Goal: Book appointment/travel/reservation

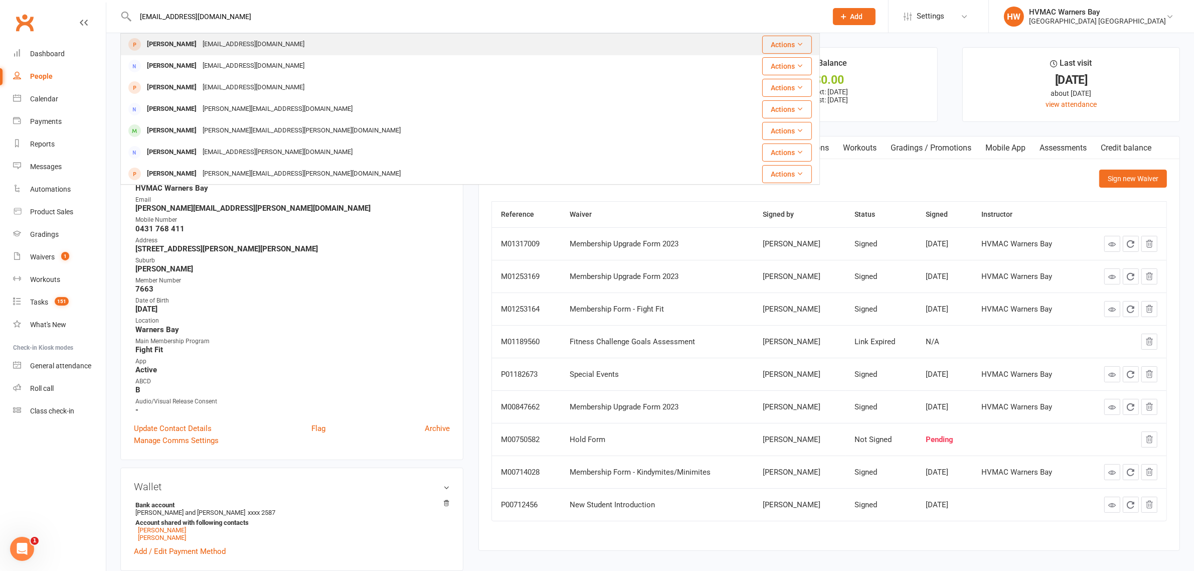
type input "[EMAIL_ADDRESS][DOMAIN_NAME]"
click at [264, 49] on div "[EMAIL_ADDRESS][DOMAIN_NAME]" at bounding box center [254, 44] width 108 height 15
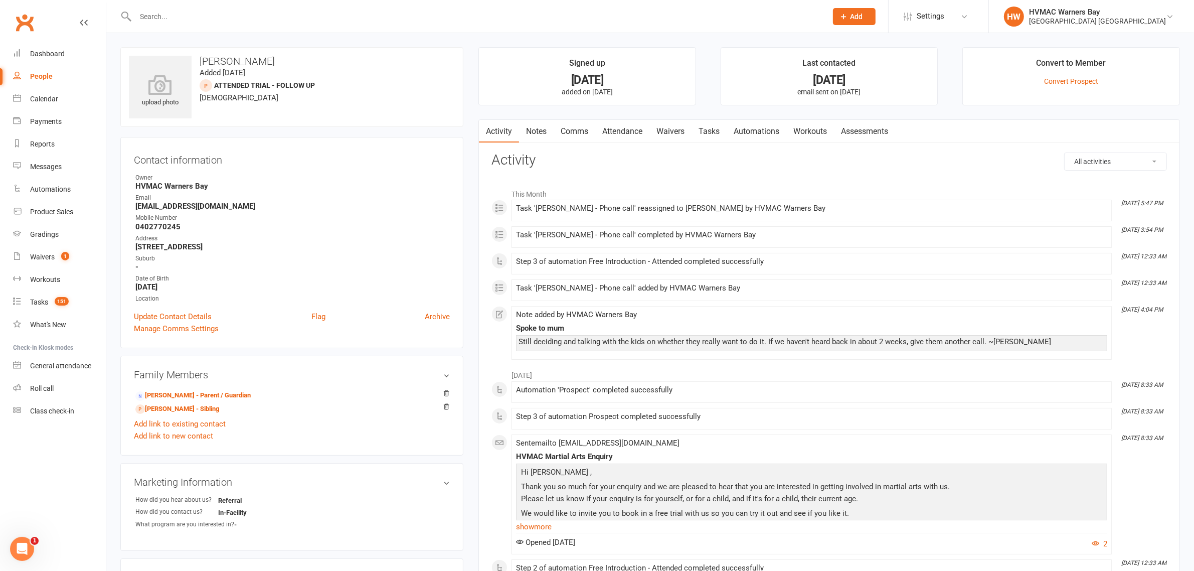
click at [199, 23] on input "text" at bounding box center [475, 17] width 687 height 14
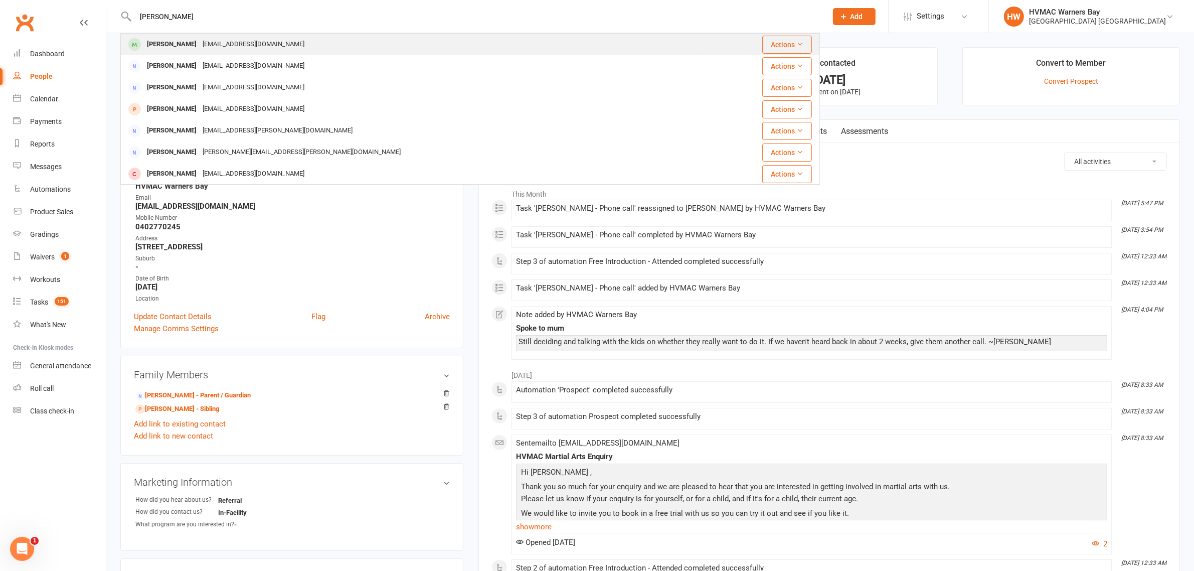
type input "[PERSON_NAME]"
click at [168, 40] on div "[PERSON_NAME]" at bounding box center [172, 44] width 56 height 15
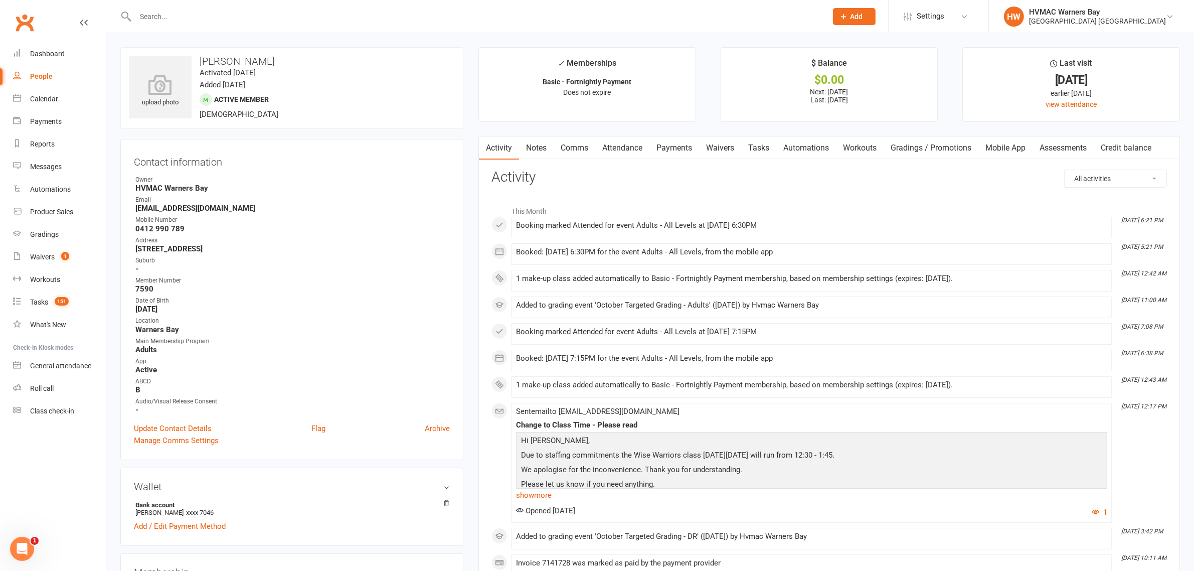
click at [637, 155] on link "Attendance" at bounding box center [622, 147] width 54 height 23
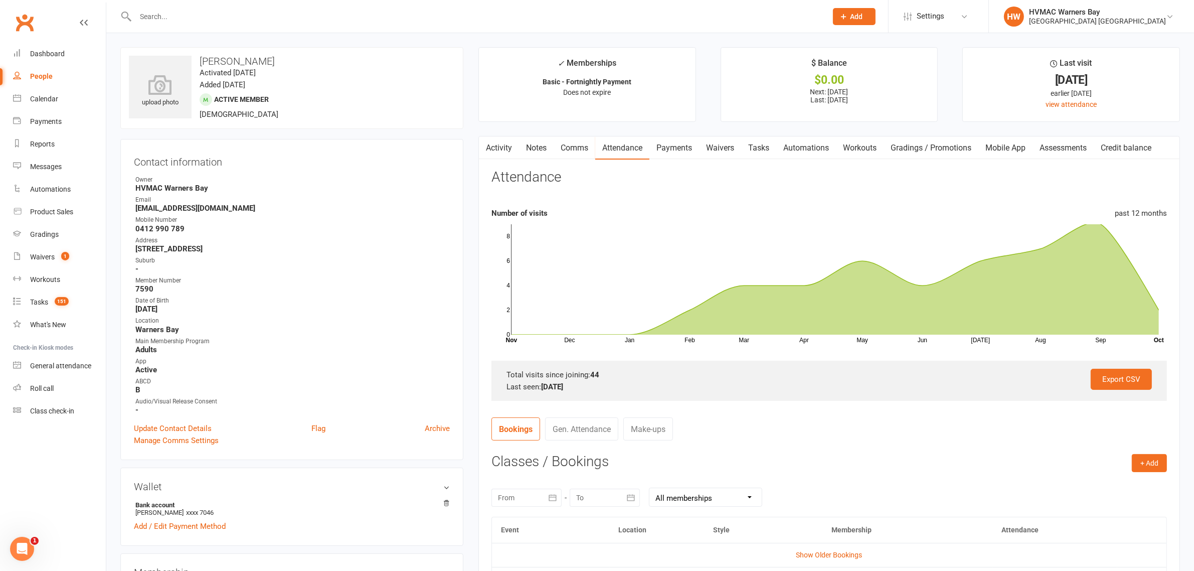
click at [652, 422] on link "Make-ups" at bounding box center [648, 428] width 50 height 23
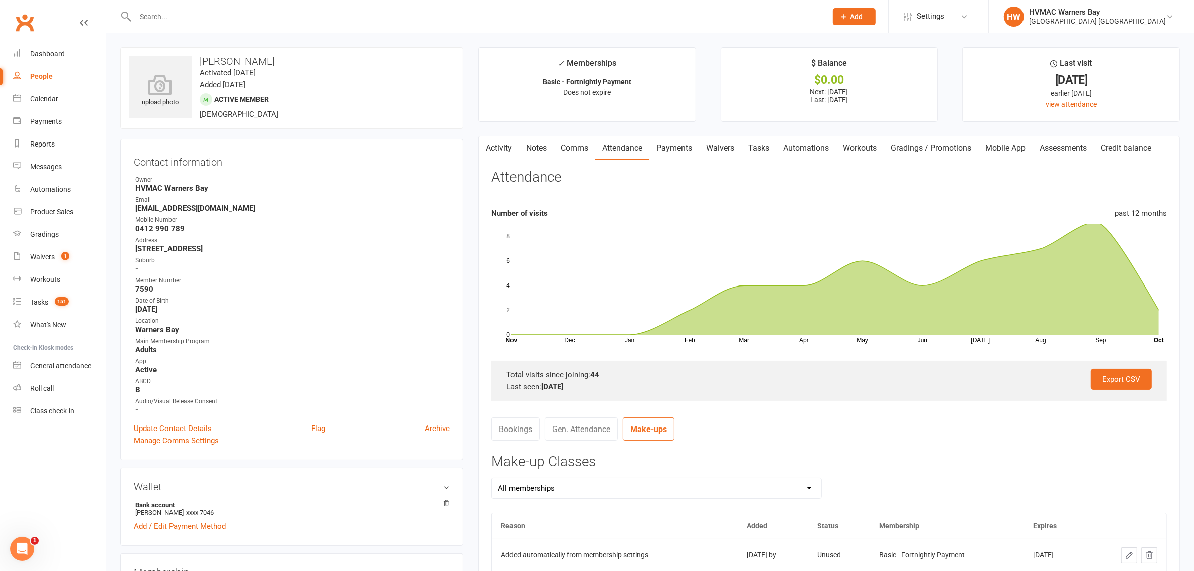
click at [502, 148] on link "Activity" at bounding box center [499, 147] width 40 height 23
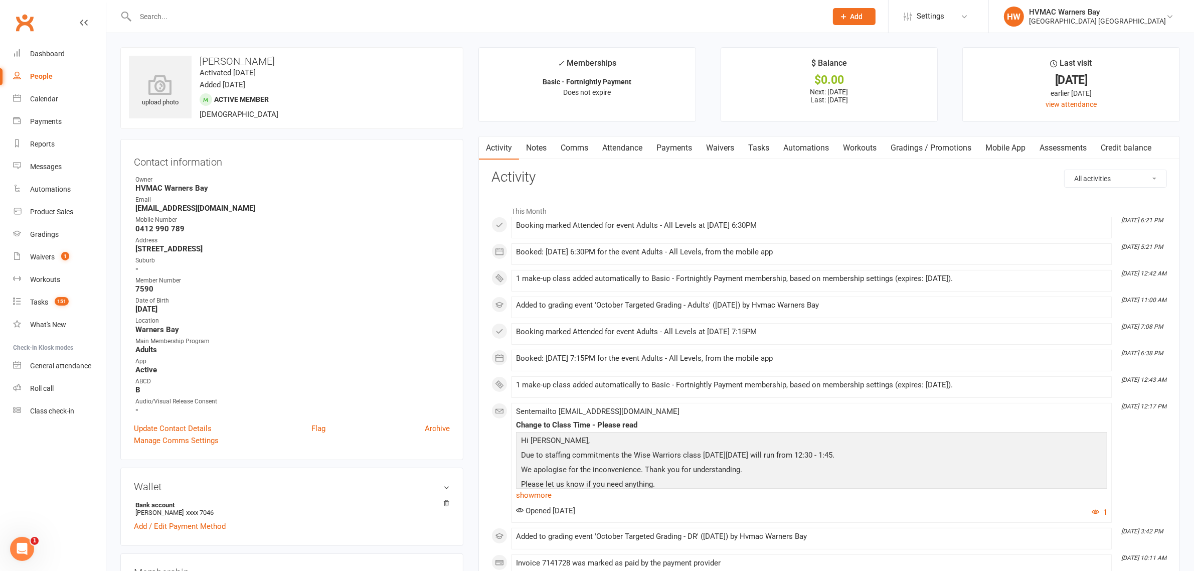
click at [325, 11] on input "text" at bounding box center [475, 17] width 687 height 14
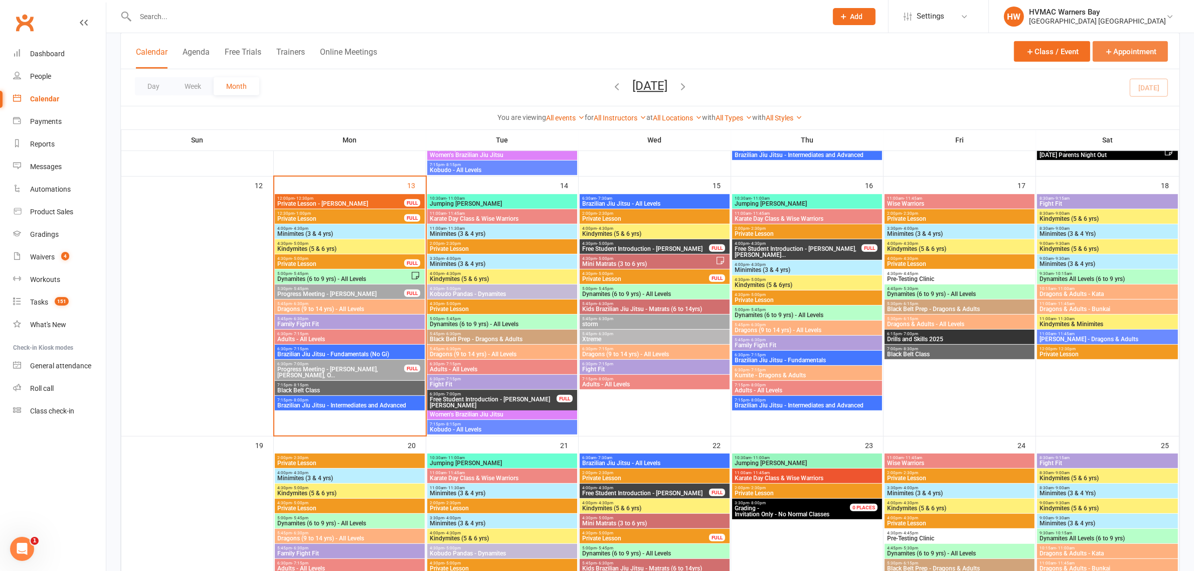
click at [1117, 58] on button "Appointment" at bounding box center [1130, 51] width 75 height 21
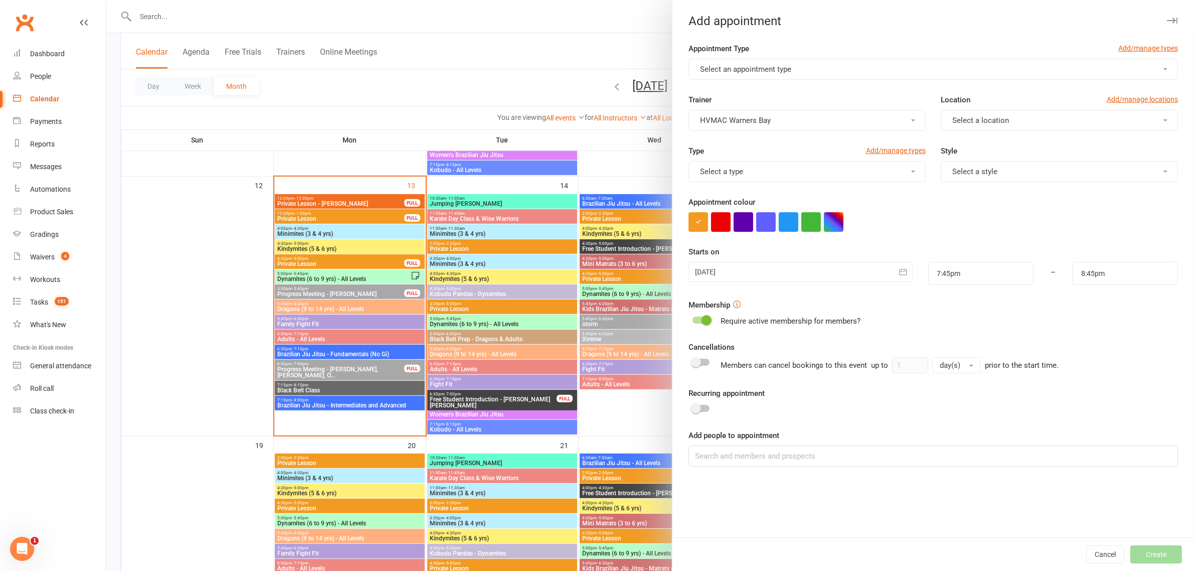
click at [850, 58] on div "Appointment Type Add/manage types" at bounding box center [932, 51] width 489 height 16
click at [838, 66] on button "Select an appointment type" at bounding box center [932, 69] width 489 height 21
drag, startPoint x: 723, startPoint y: 111, endPoint x: 747, endPoint y: 124, distance: 27.8
click at [723, 111] on span "Sign Up Only" at bounding box center [718, 113] width 42 height 9
type input "8:00pm"
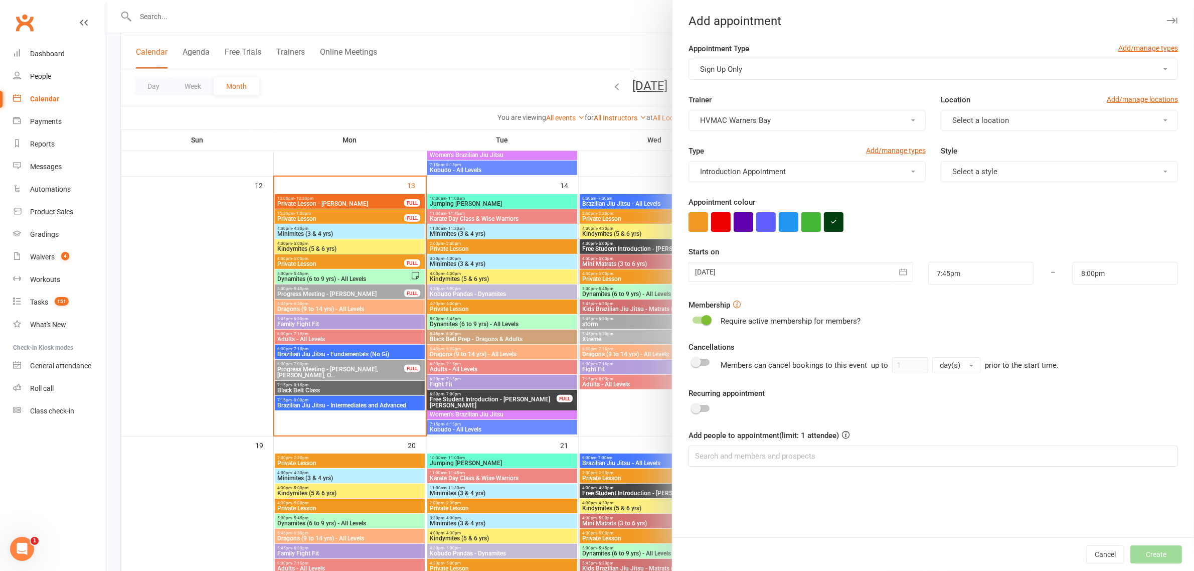
click at [953, 118] on span "Select a location" at bounding box center [980, 120] width 57 height 9
click at [962, 151] on link "Warners Bay" at bounding box center [990, 144] width 99 height 20
click at [952, 174] on span "Select a style" at bounding box center [974, 171] width 45 height 9
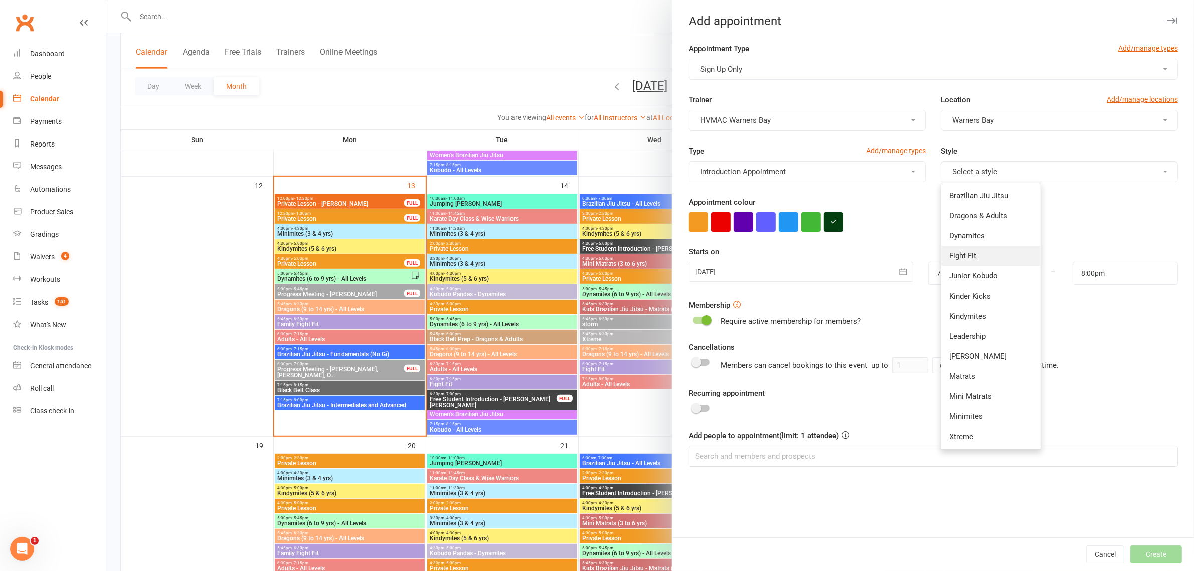
click at [967, 262] on link "Fight Fit" at bounding box center [990, 256] width 99 height 20
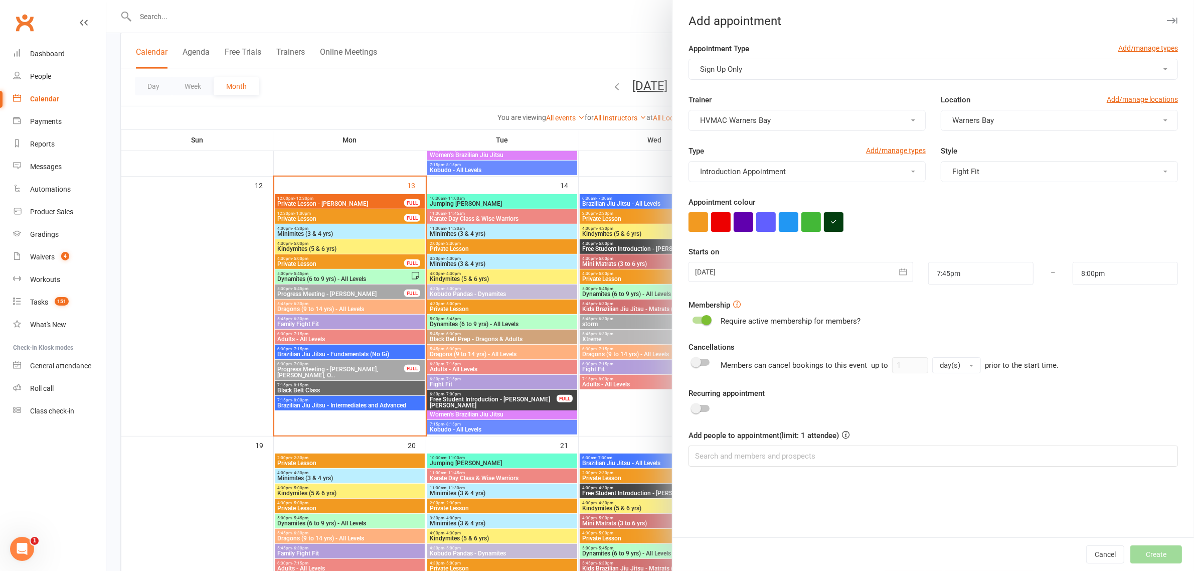
click at [818, 275] on div at bounding box center [800, 272] width 225 height 20
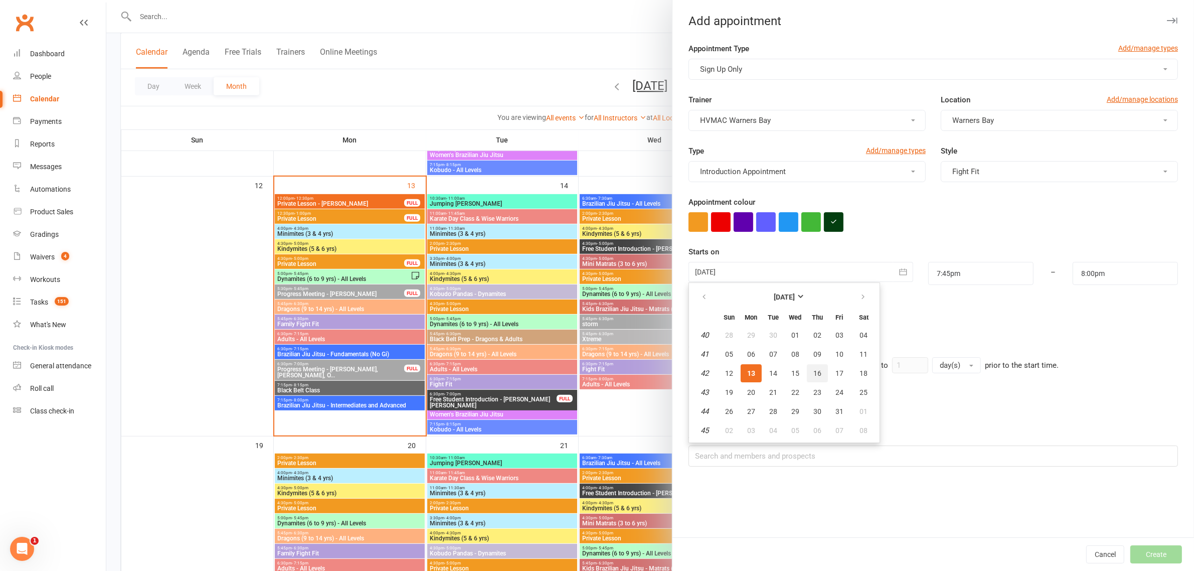
click at [813, 374] on span "16" at bounding box center [817, 373] width 8 height 8
type input "16 Oct 2025"
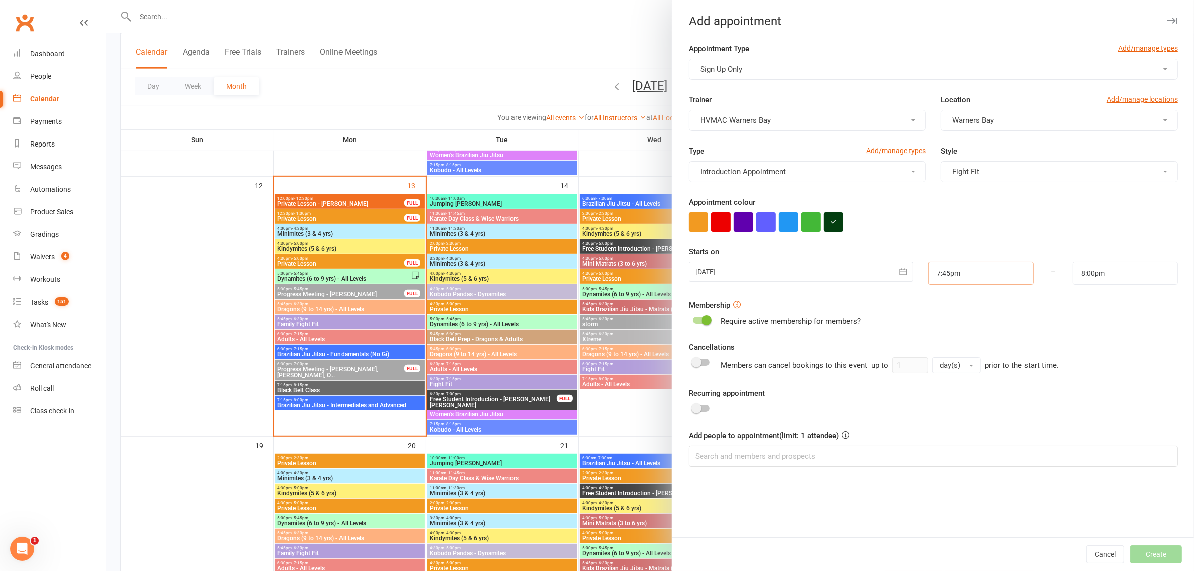
click at [948, 277] on input "7:45pm" at bounding box center [980, 273] width 105 height 23
click at [1102, 563] on button "Cancel" at bounding box center [1105, 554] width 38 height 18
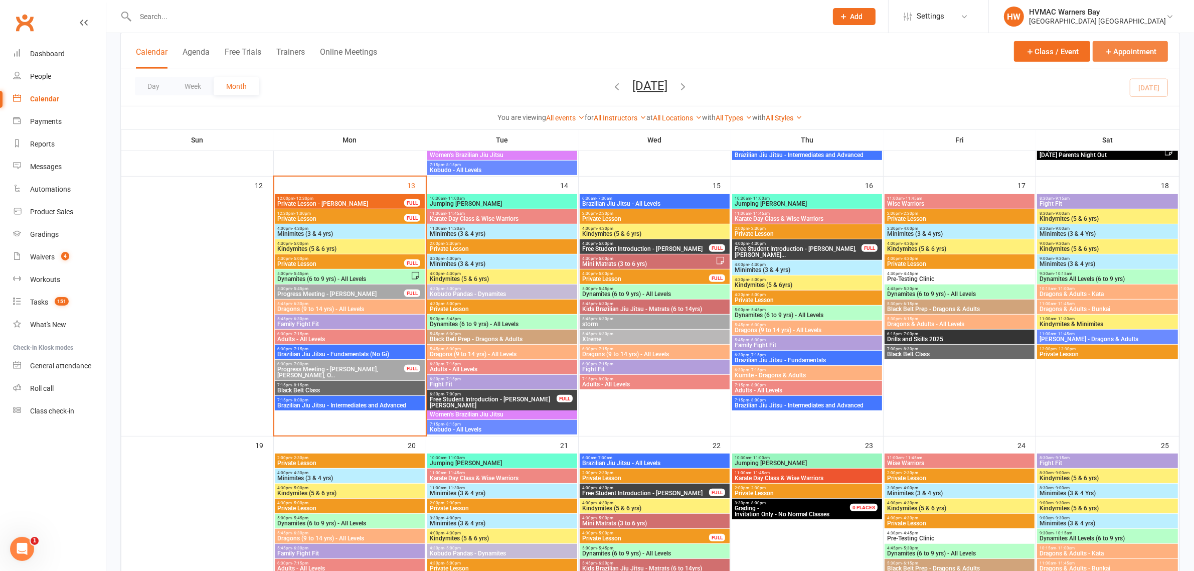
click at [1119, 51] on button "Appointment" at bounding box center [1130, 51] width 75 height 21
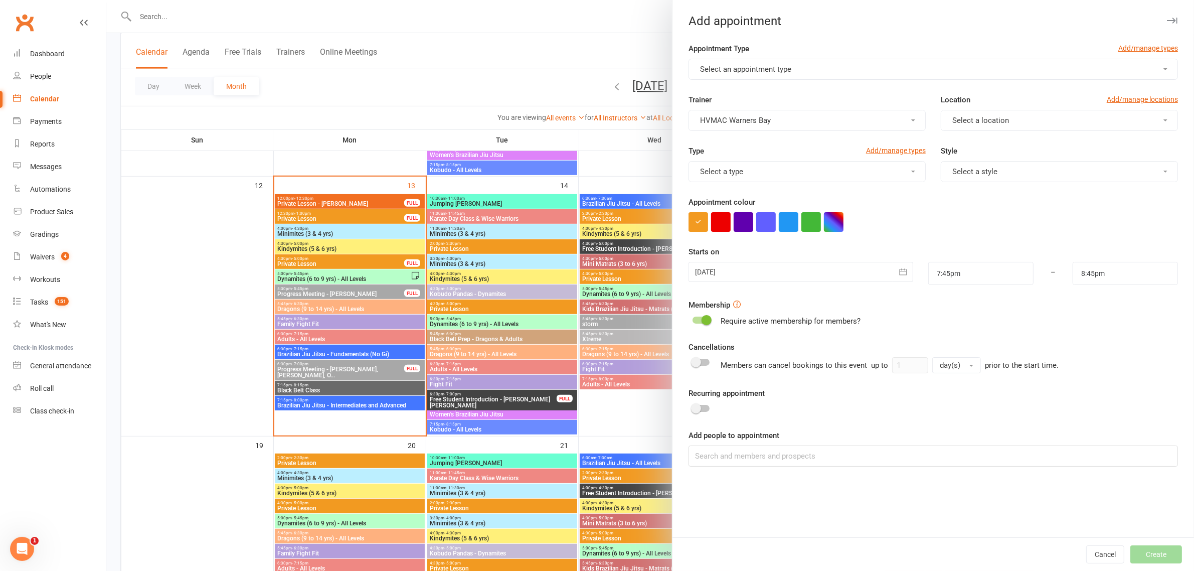
click at [868, 69] on button "Select an appointment type" at bounding box center [932, 69] width 489 height 21
drag, startPoint x: 721, startPoint y: 116, endPoint x: 756, endPoint y: 116, distance: 34.6
click at [721, 116] on span "Sign Up Only" at bounding box center [718, 113] width 42 height 9
type input "8:00pm"
click at [991, 118] on span "Select a location" at bounding box center [980, 120] width 57 height 9
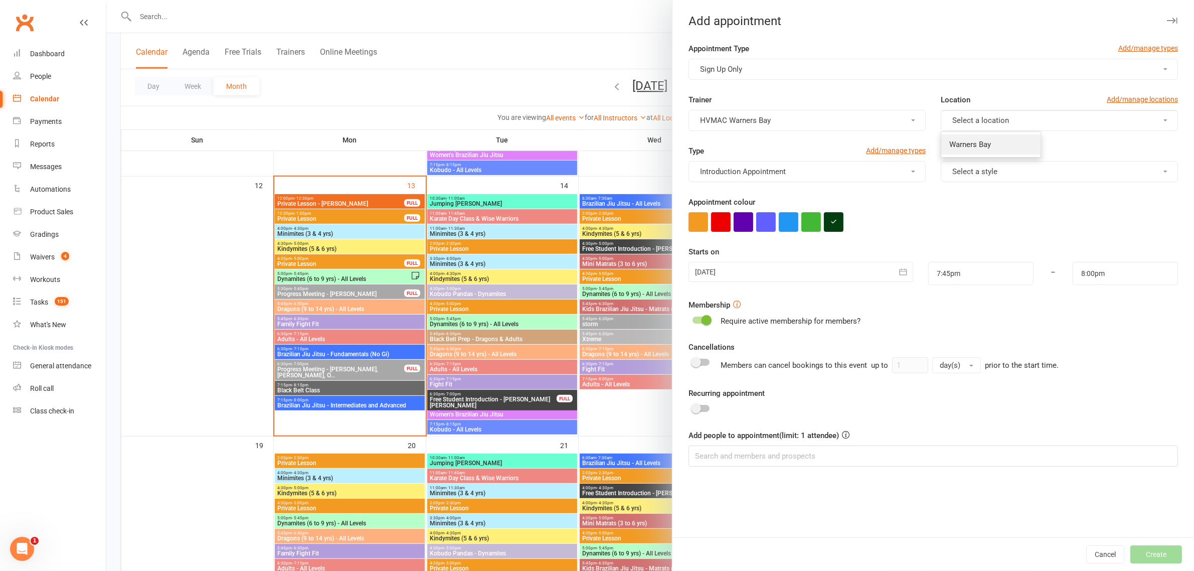
click at [978, 148] on span "Warners Bay" at bounding box center [970, 144] width 42 height 9
click at [986, 168] on span "Select a style" at bounding box center [974, 171] width 45 height 9
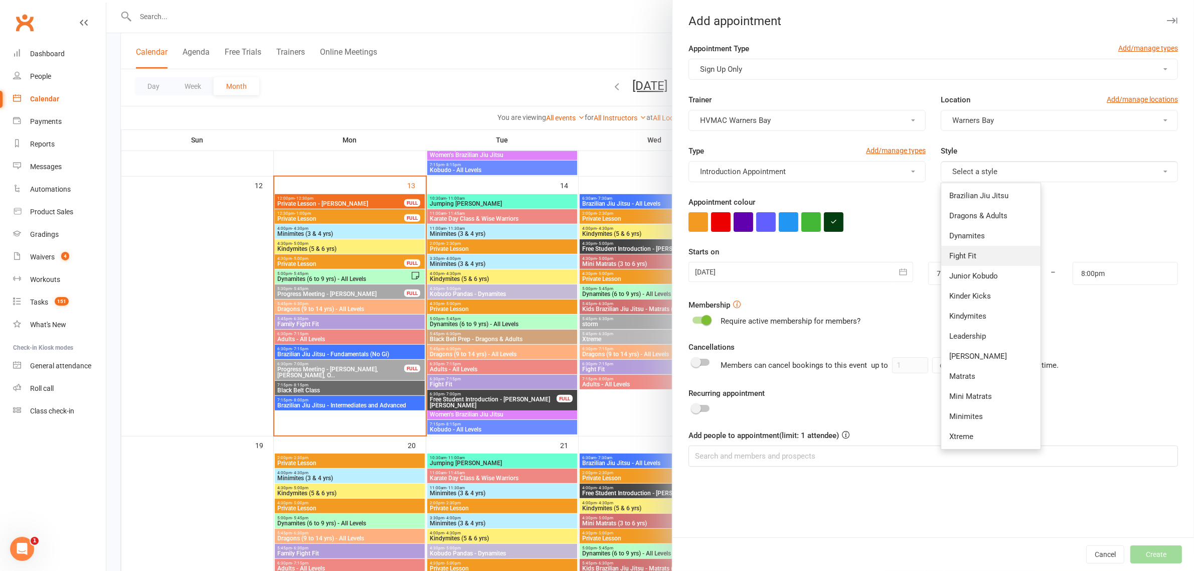
click at [970, 254] on link "Fight Fit" at bounding box center [990, 256] width 99 height 20
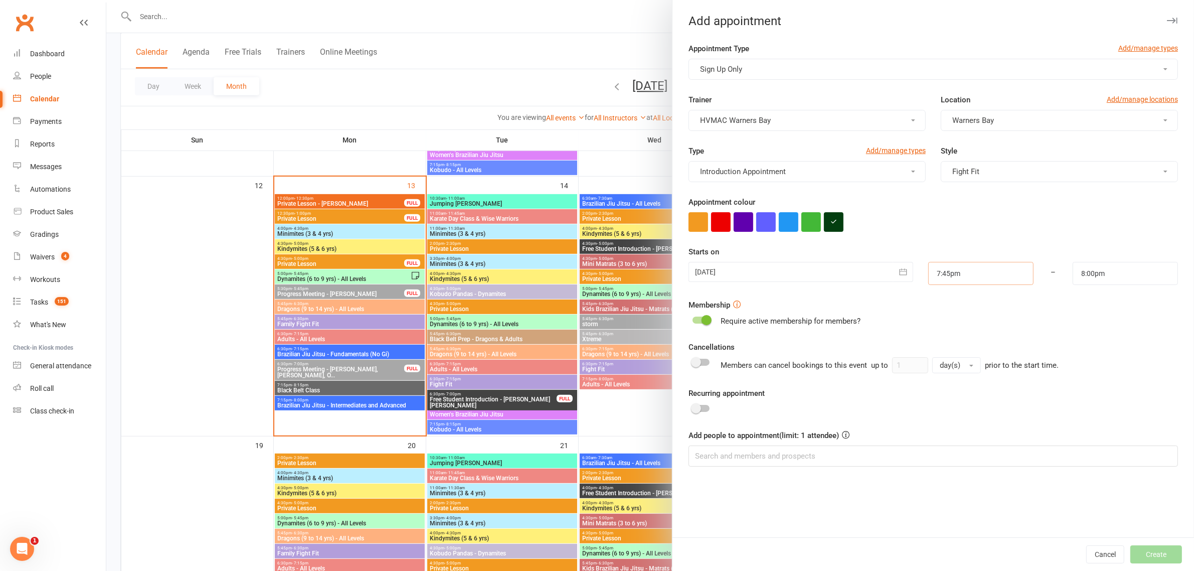
click at [959, 281] on input "7:45pm" at bounding box center [980, 273] width 105 height 23
type input "5:30pm"
click at [940, 301] on li "5:30pm" at bounding box center [953, 299] width 48 height 15
click at [1099, 276] on input "8:00pm" at bounding box center [1125, 273] width 105 height 23
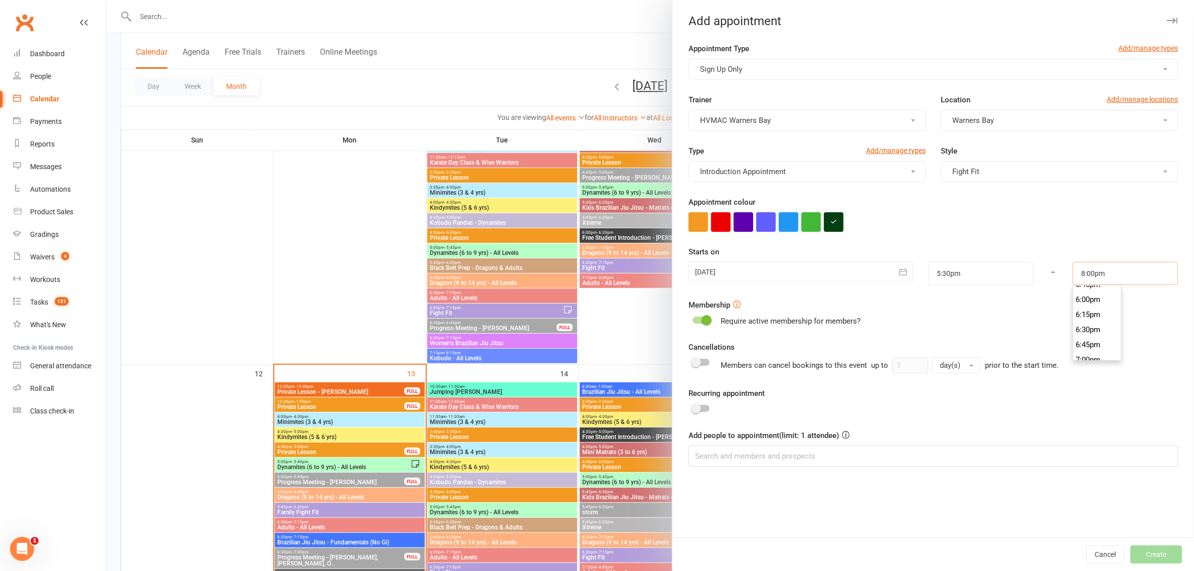
scroll to position [1055, 0]
type input "5:45pm"
click at [1086, 309] on li "5:45pm" at bounding box center [1097, 306] width 48 height 15
click at [823, 267] on div at bounding box center [800, 272] width 225 height 20
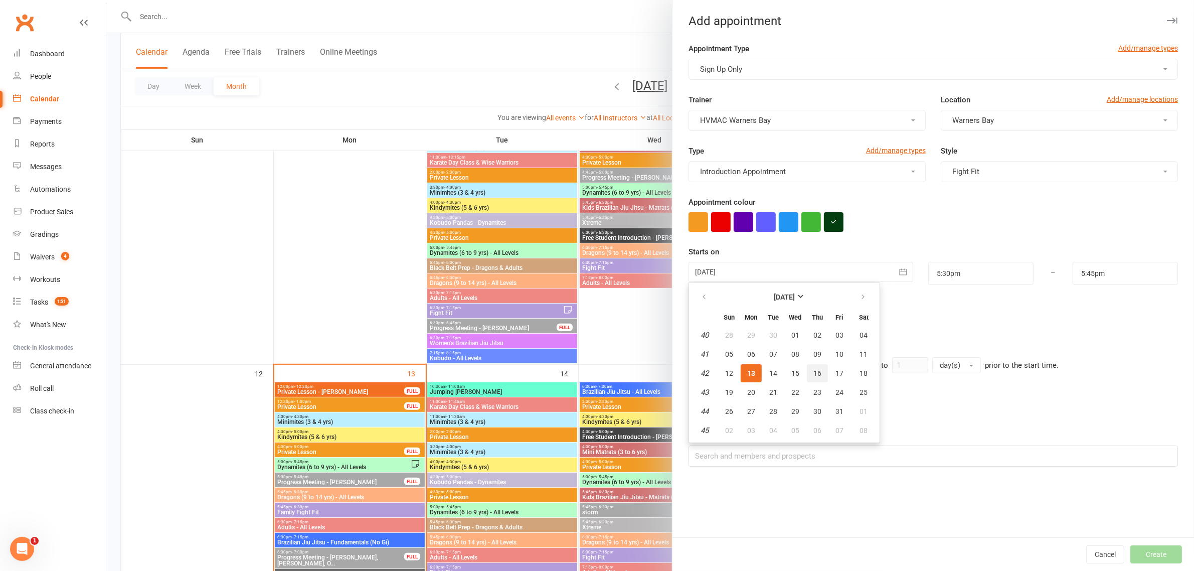
click at [813, 371] on span "16" at bounding box center [817, 373] width 8 height 8
type input "16 Oct 2025"
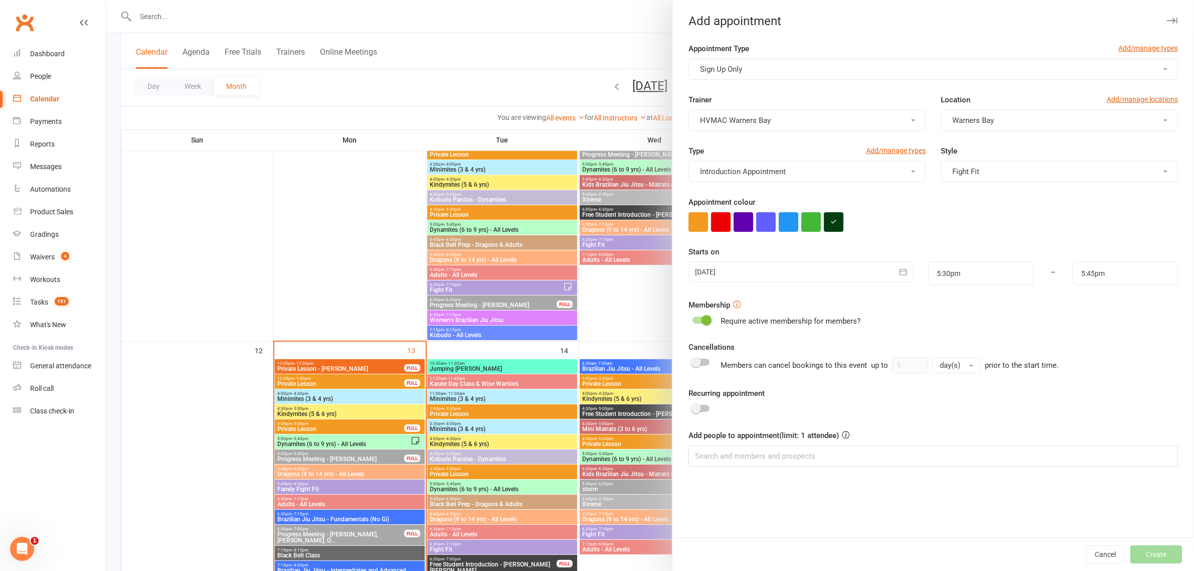
scroll to position [460, 0]
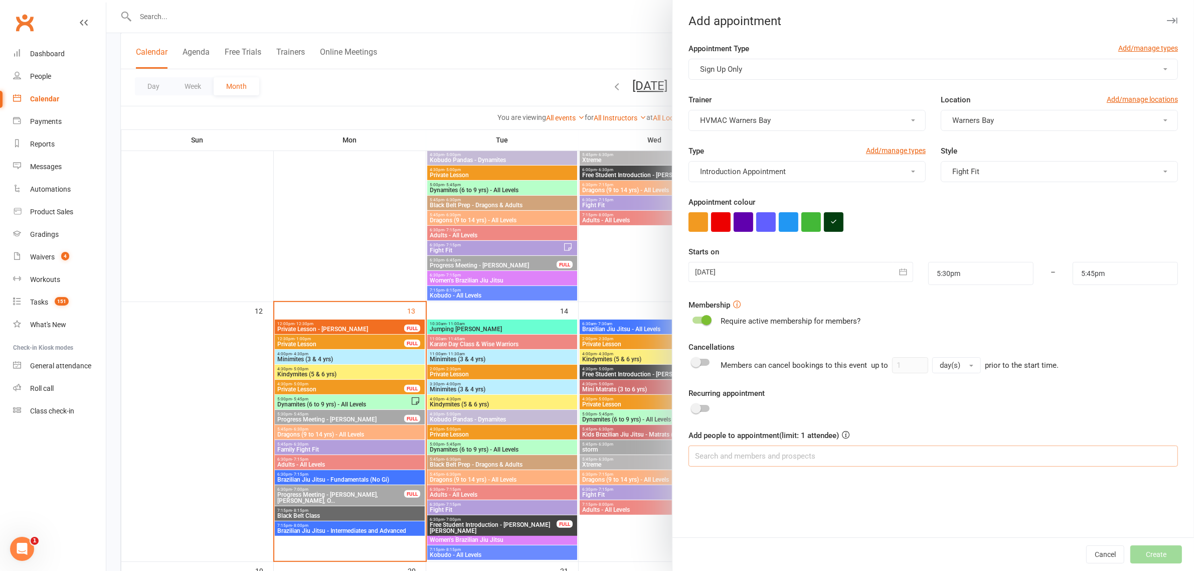
click at [788, 459] on input at bounding box center [932, 455] width 489 height 21
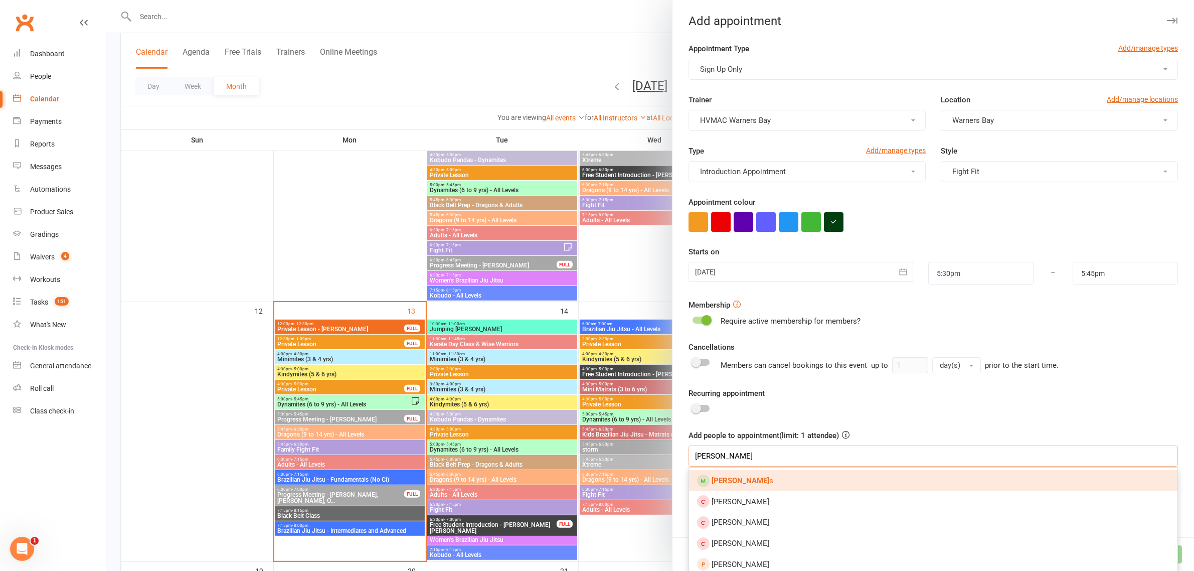
type input "dylan hughe"
click at [758, 483] on link "Dylan Hughe s" at bounding box center [933, 480] width 488 height 21
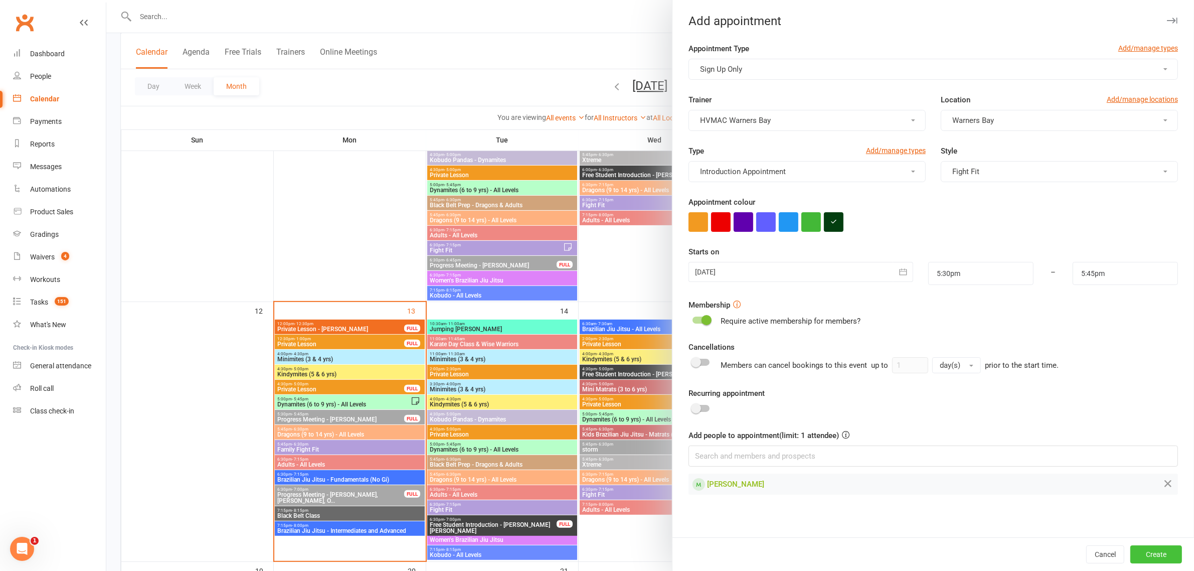
click at [1148, 558] on button "Create" at bounding box center [1156, 554] width 52 height 18
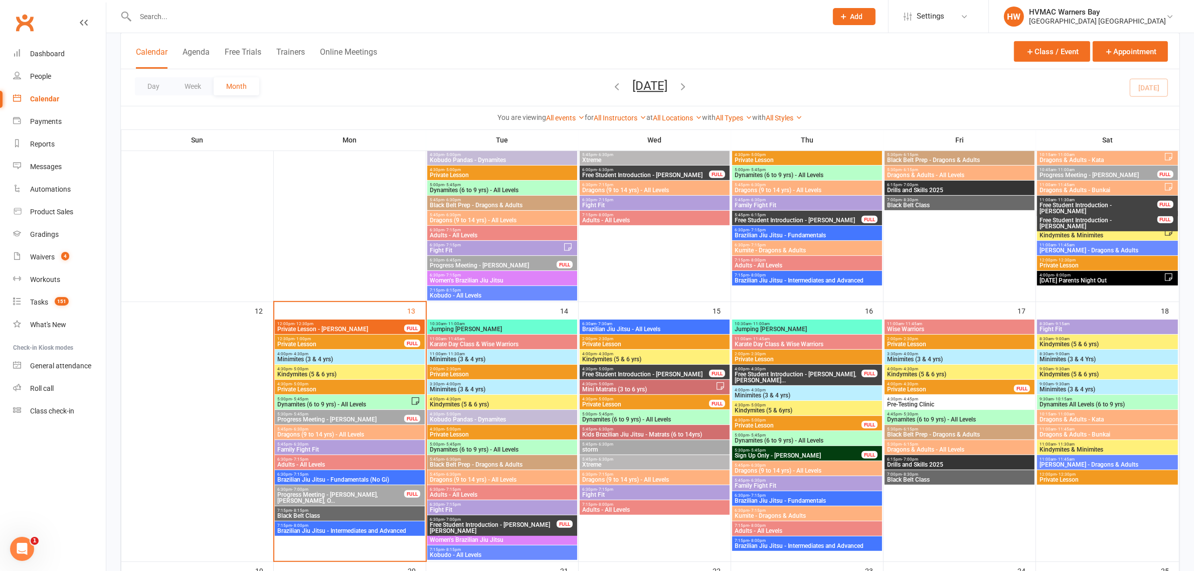
click at [773, 455] on span "Sign Up Only - Dylan Hughes" at bounding box center [798, 455] width 128 height 6
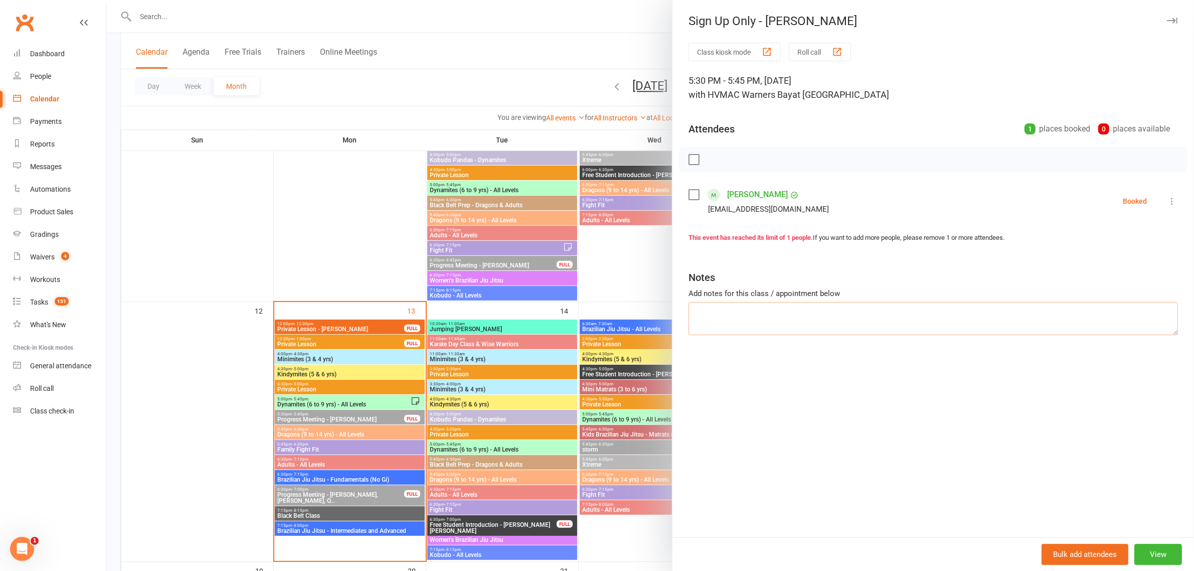
click at [785, 307] on textarea at bounding box center [932, 318] width 489 height 33
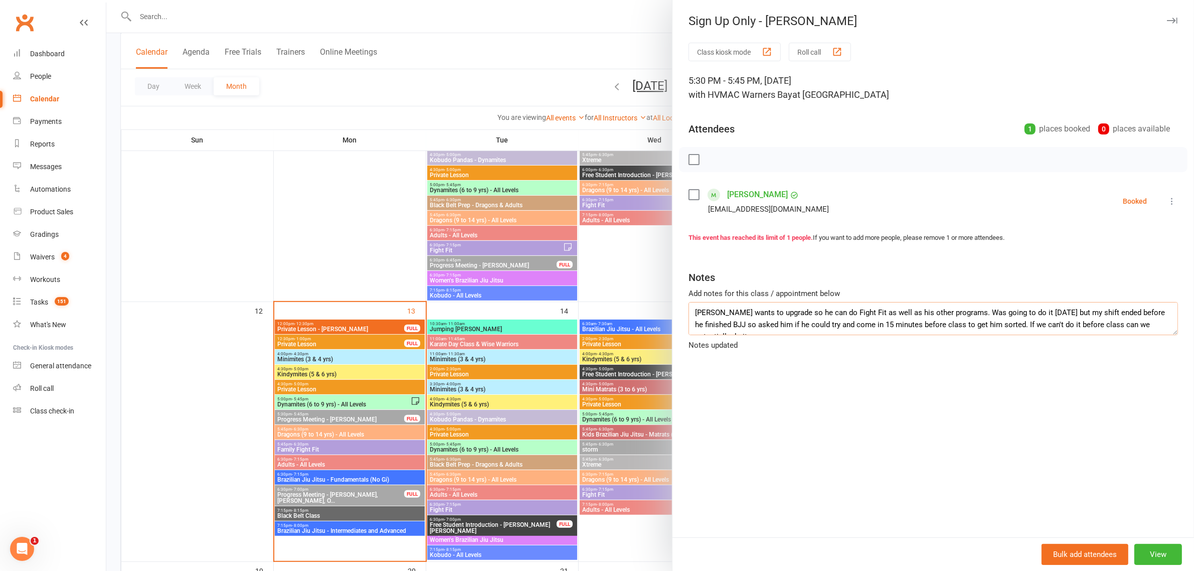
scroll to position [6, 0]
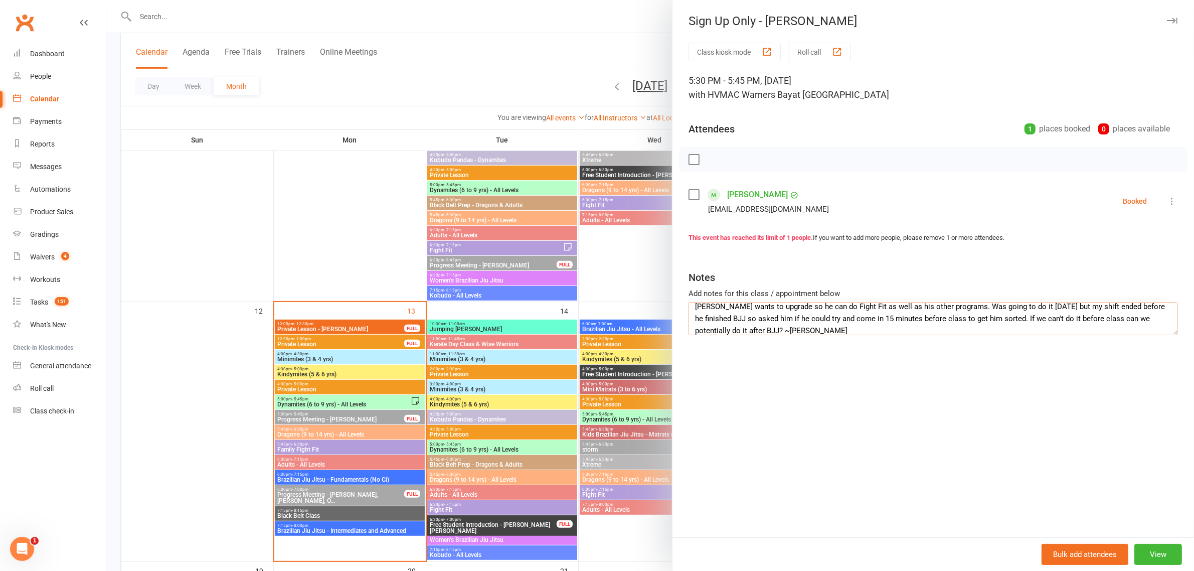
type textarea "Dylan wants to upgrade so he can do Fight Fit as well as his other programs. Wa…"
click at [447, 94] on div at bounding box center [650, 285] width 1088 height 571
